Goal: Task Accomplishment & Management: Use online tool/utility

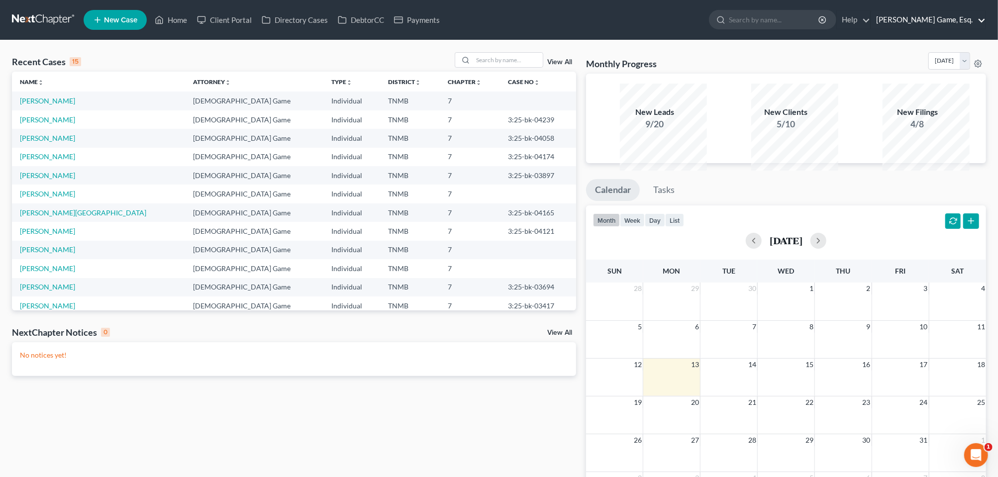
click at [938, 26] on link "[PERSON_NAME] Game, Esq." at bounding box center [928, 20] width 114 height 18
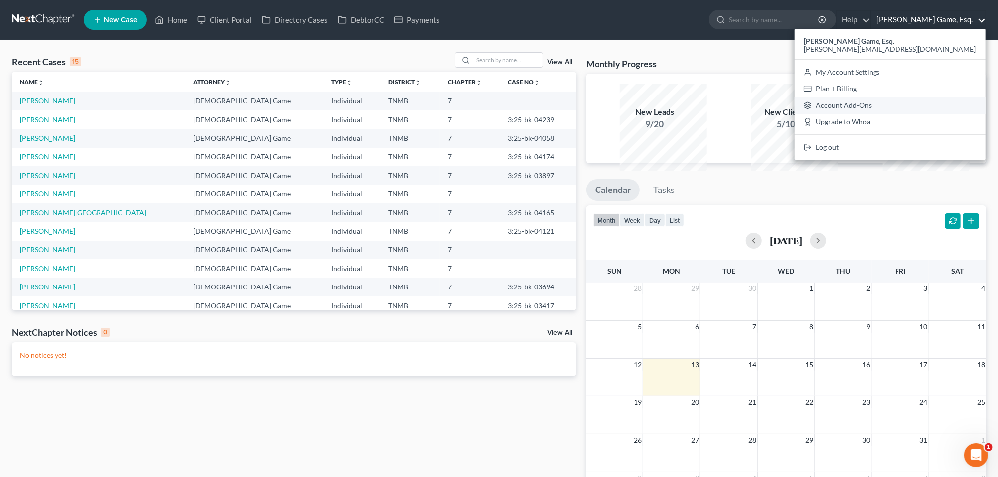
click at [874, 114] on link "Account Add-Ons" at bounding box center [890, 105] width 191 height 17
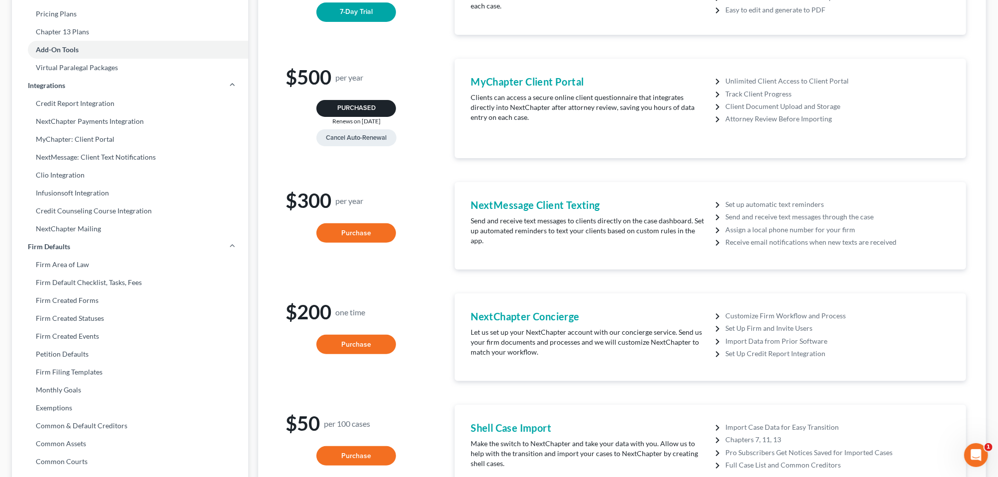
scroll to position [154, 0]
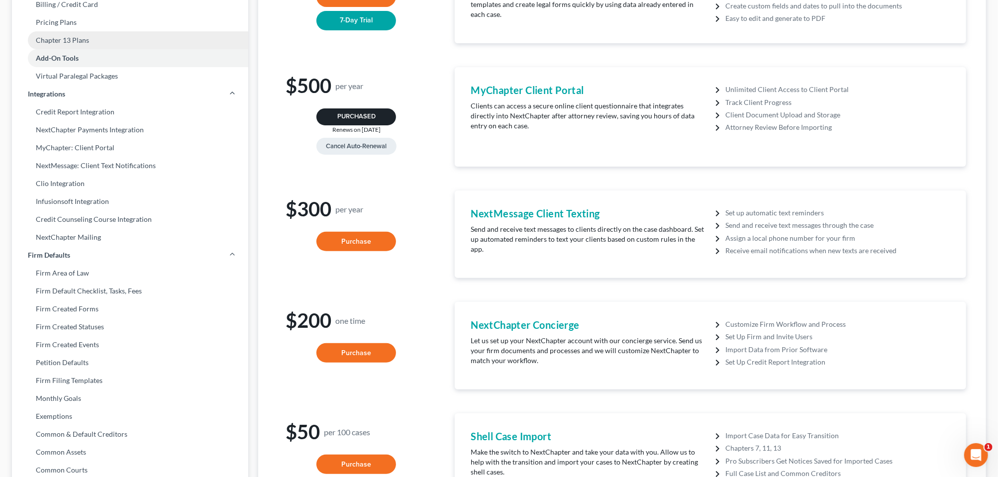
click at [100, 49] on link "Chapter 13 Plans" at bounding box center [130, 40] width 236 height 18
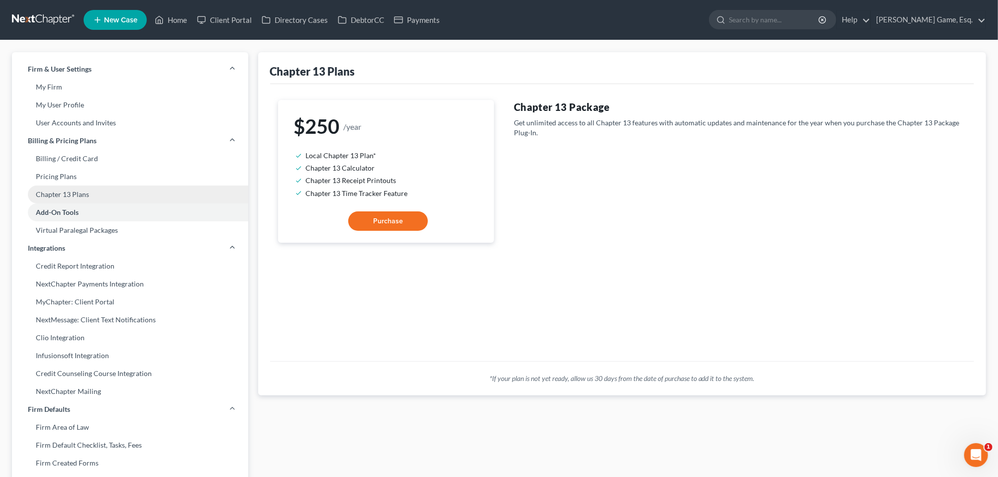
click at [90, 203] on link "Chapter 13 Plans" at bounding box center [130, 195] width 236 height 18
click at [192, 23] on link "Home" at bounding box center [171, 20] width 42 height 18
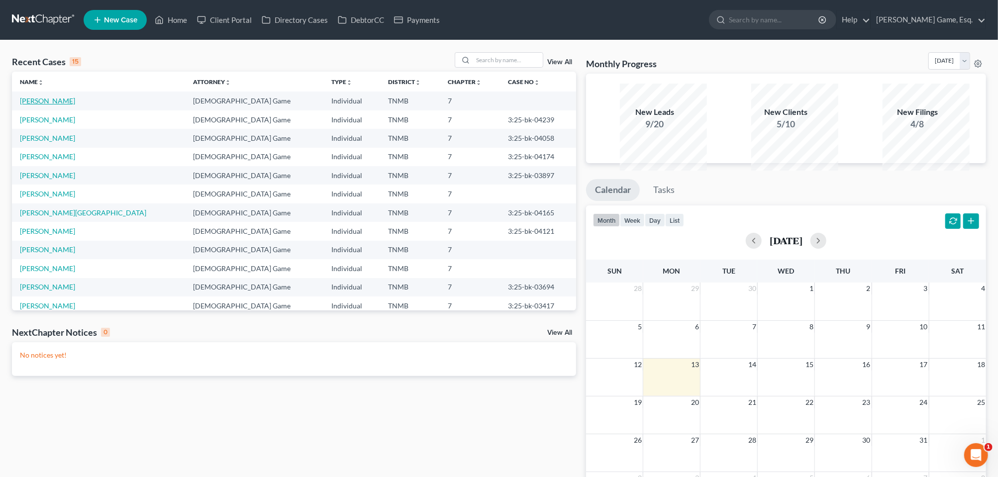
click at [71, 105] on link "[PERSON_NAME]" at bounding box center [47, 101] width 55 height 8
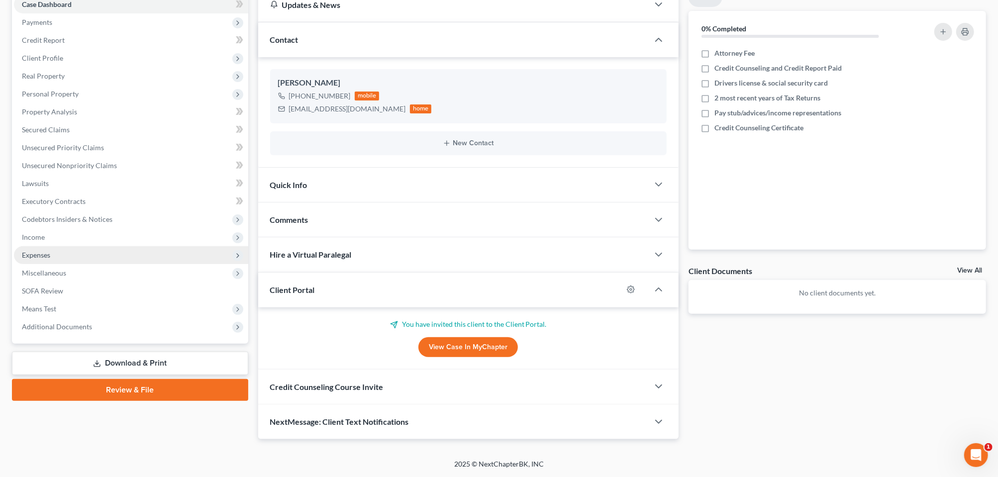
scroll to position [248, 0]
click at [61, 322] on span "Additional Documents" at bounding box center [57, 326] width 70 height 8
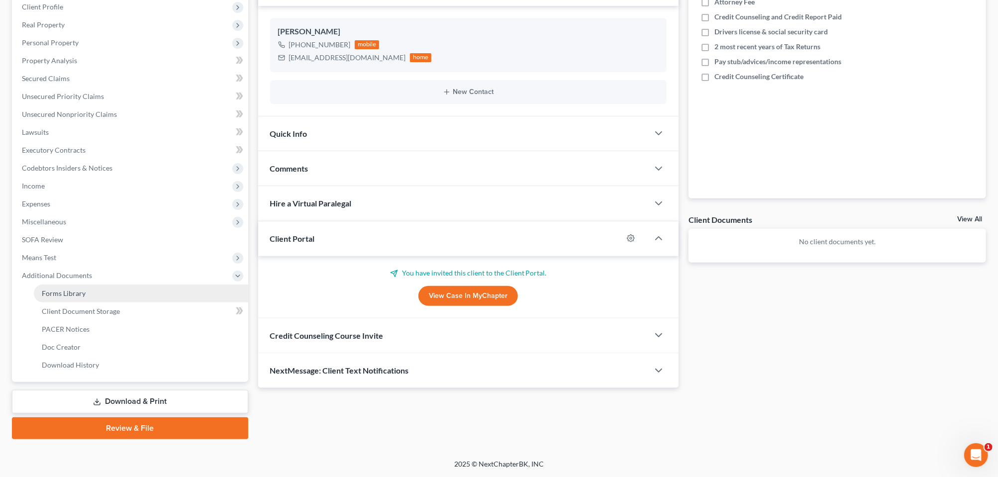
click at [86, 298] on span "Forms Library" at bounding box center [64, 293] width 44 height 8
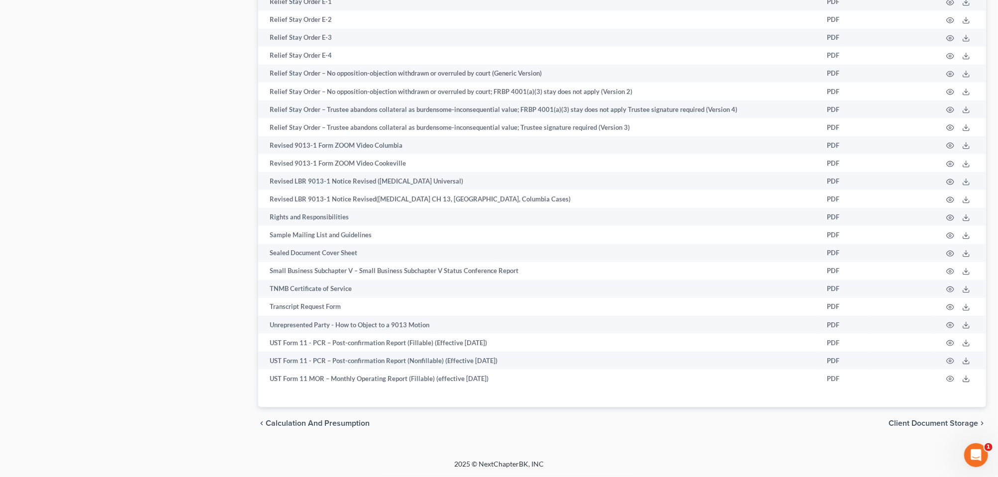
scroll to position [1244, 0]
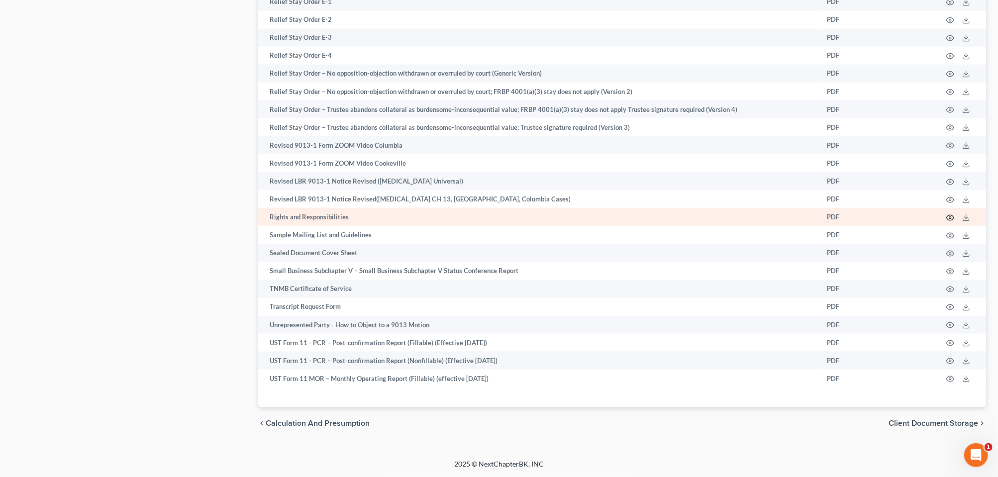
click at [946, 214] on icon "button" at bounding box center [950, 218] width 8 height 8
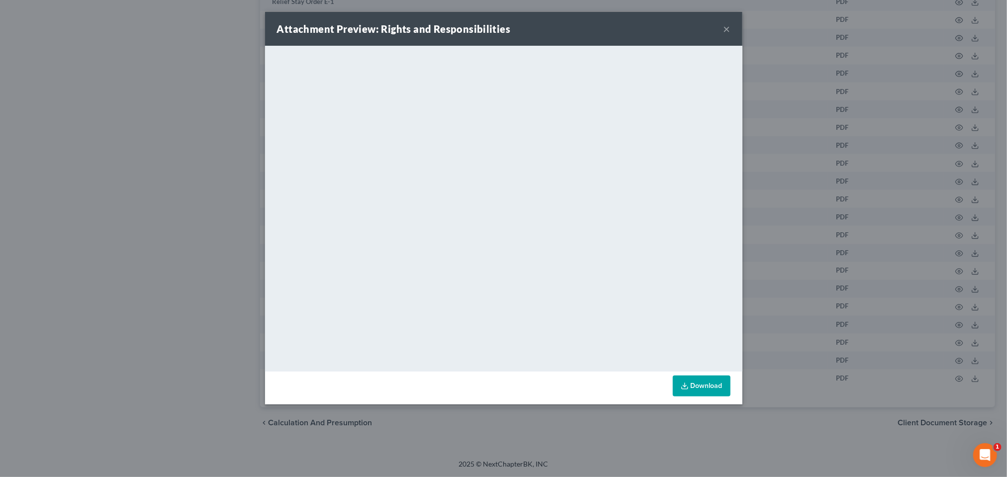
click at [731, 35] on button "×" at bounding box center [727, 29] width 7 height 12
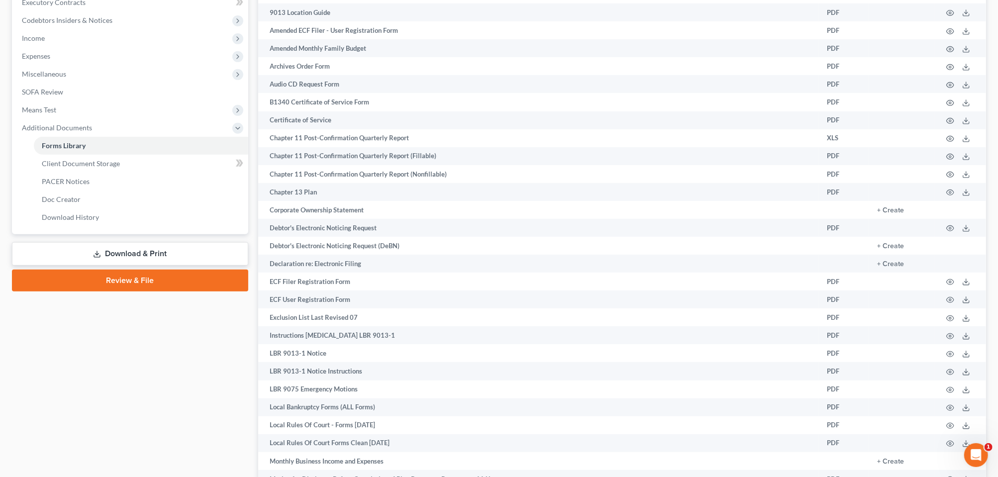
scroll to position [311, 0]
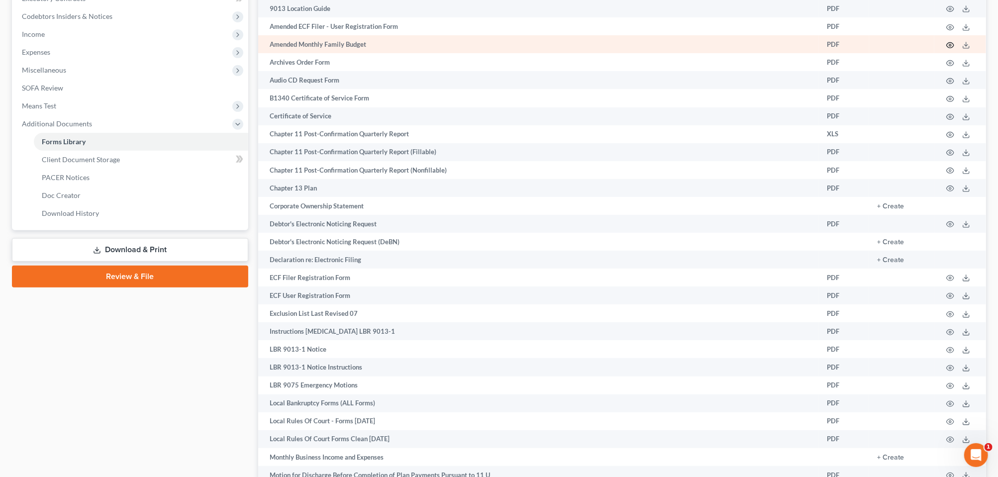
click at [946, 49] on icon "button" at bounding box center [950, 45] width 8 height 8
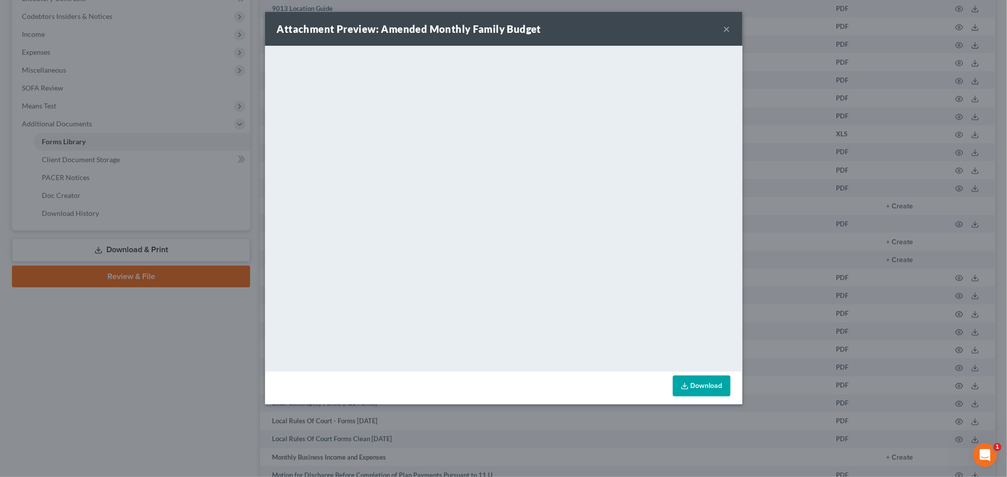
click at [731, 35] on button "×" at bounding box center [727, 29] width 7 height 12
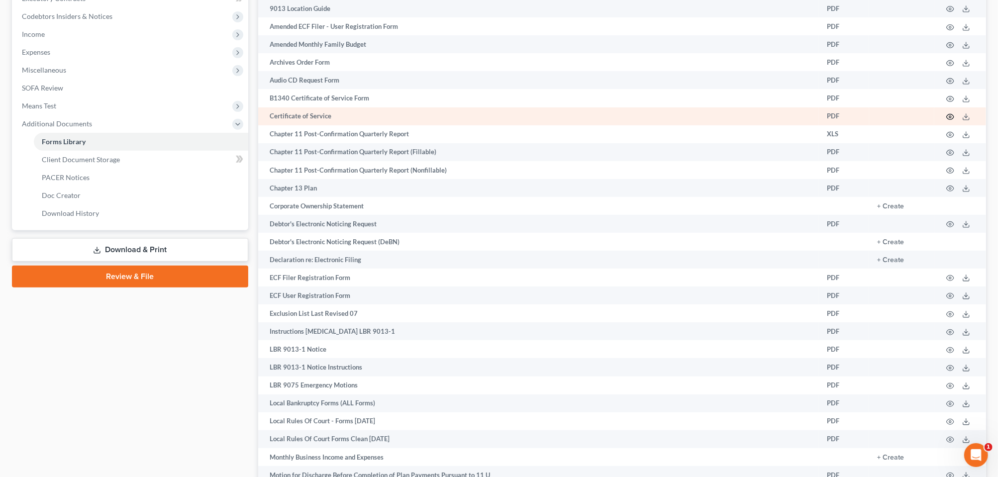
click at [946, 121] on icon "button" at bounding box center [950, 117] width 8 height 8
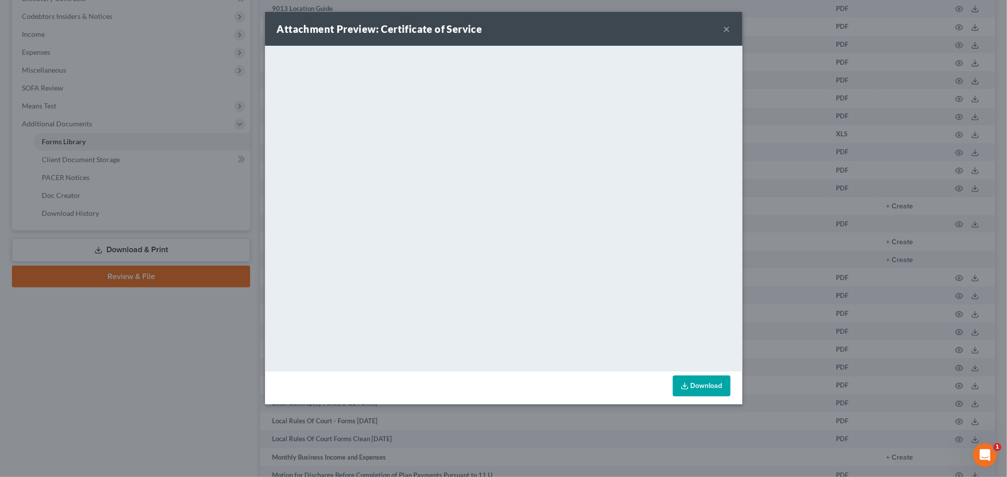
click at [731, 35] on button "×" at bounding box center [727, 29] width 7 height 12
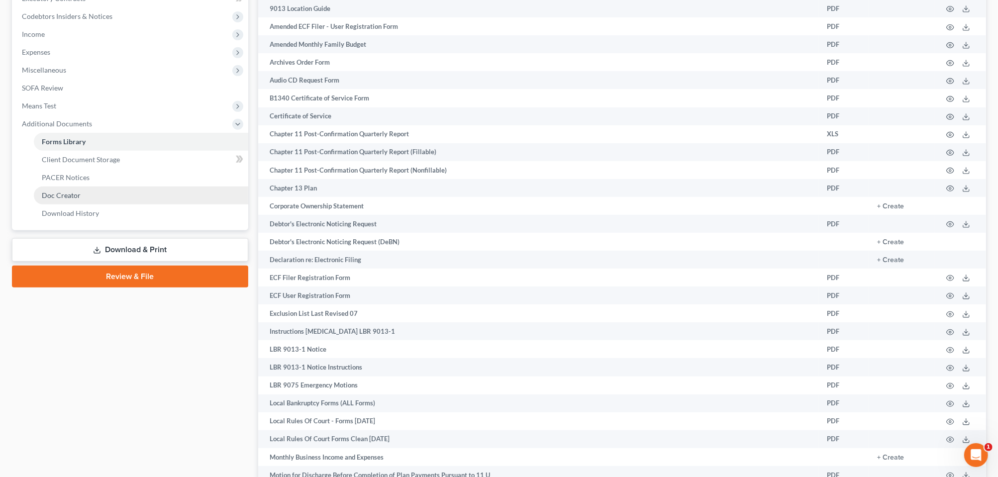
click at [79, 200] on span "Doc Creator" at bounding box center [61, 195] width 39 height 8
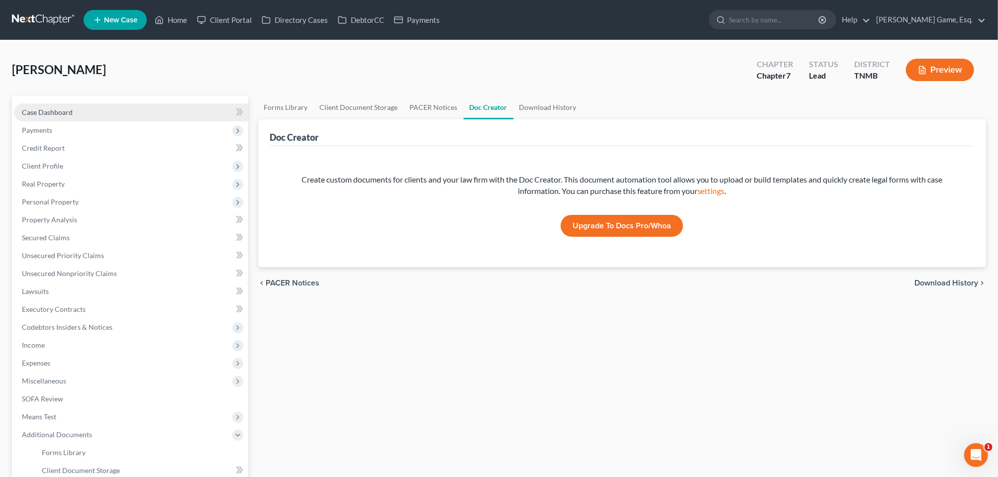
click at [64, 116] on span "Case Dashboard" at bounding box center [47, 112] width 51 height 8
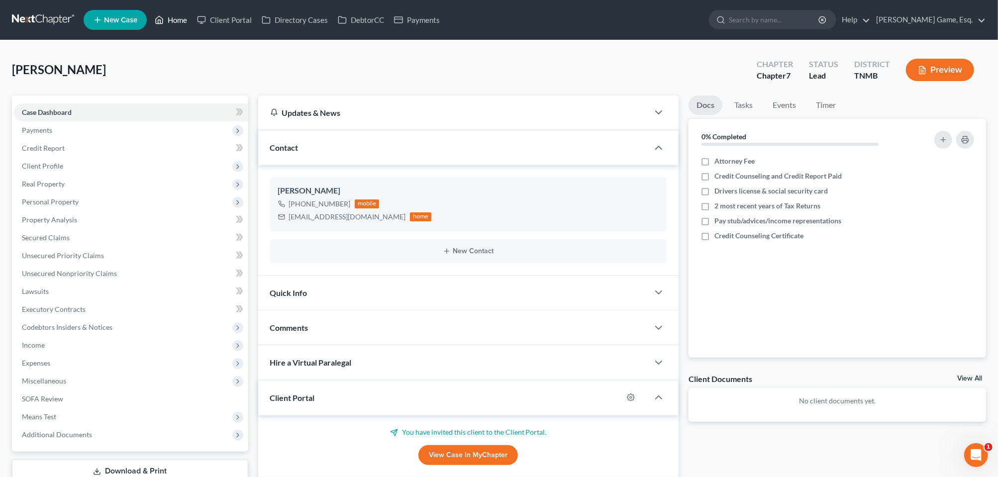
click at [192, 25] on link "Home" at bounding box center [171, 20] width 42 height 18
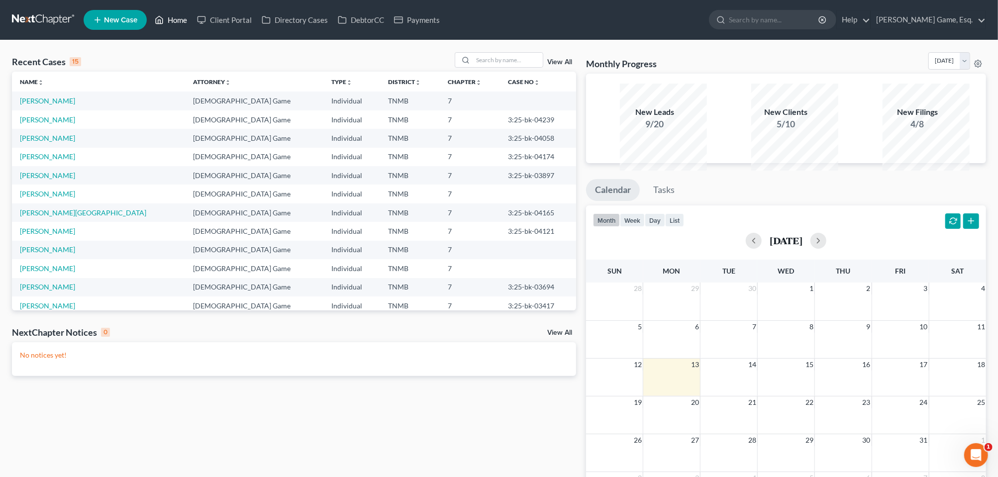
click at [192, 25] on link "Home" at bounding box center [171, 20] width 42 height 18
